Goal: Task Accomplishment & Management: Manage account settings

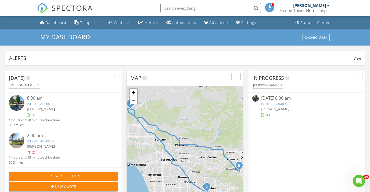
scroll to position [458, 370]
click at [57, 23] on div "Dashboard" at bounding box center [56, 22] width 21 height 5
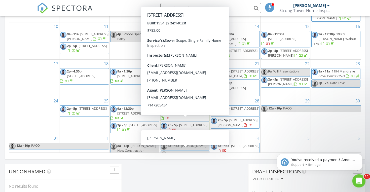
click at [358, 179] on icon "Open Intercom Messenger" at bounding box center [358, 180] width 8 height 8
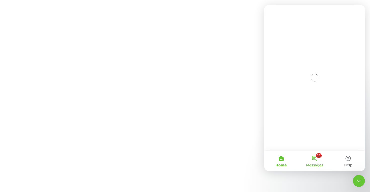
click at [316, 159] on button "11 Messages" at bounding box center [314, 161] width 33 height 20
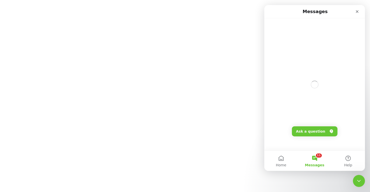
click at [316, 159] on button "11 Messages" at bounding box center [314, 161] width 33 height 20
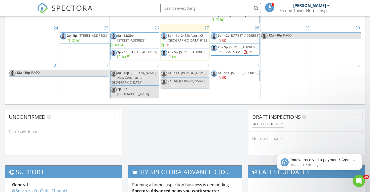
scroll to position [55, 0]
click at [192, 43] on span "24540 Acorn Ct, [GEOGRAPHIC_DATA] 91321" at bounding box center [188, 37] width 41 height 9
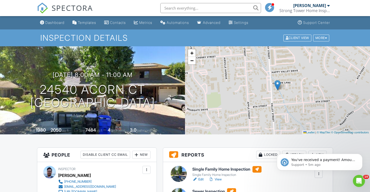
click at [50, 10] on link "SPECTORA" at bounding box center [65, 12] width 56 height 11
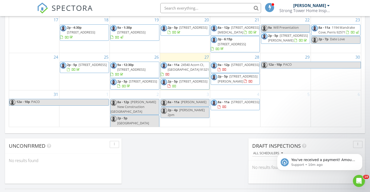
scroll to position [341, 0]
